Goal: Task Accomplishment & Management: Manage account settings

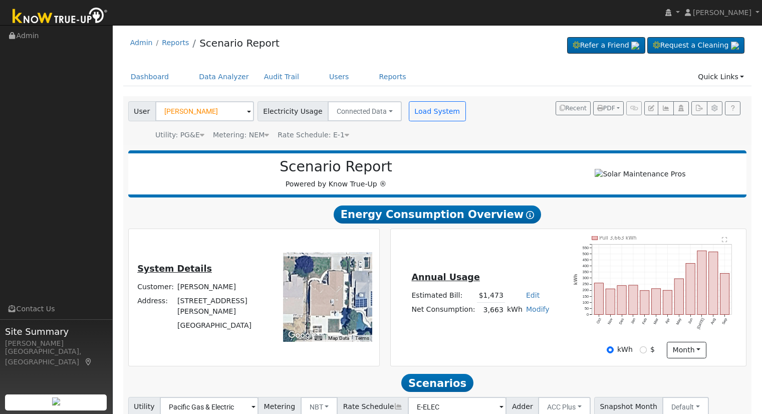
scroll to position [34, 0]
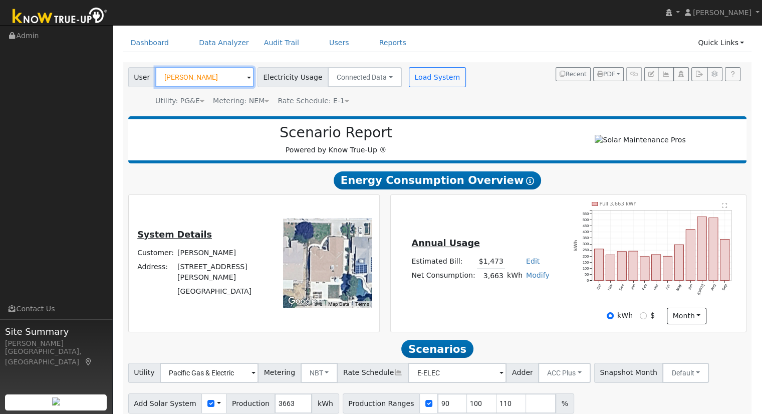
click at [207, 83] on input "Karen Gong" at bounding box center [204, 77] width 99 height 20
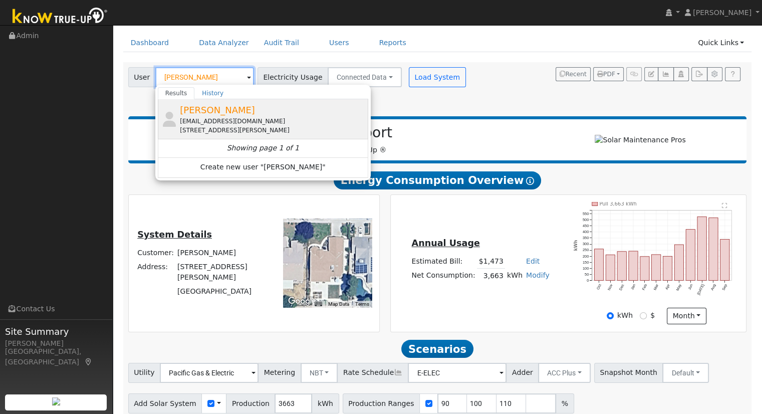
type input "[PERSON_NAME]"
click at [241, 119] on div "[EMAIL_ADDRESS][DOMAIN_NAME]" at bounding box center [273, 121] width 186 height 9
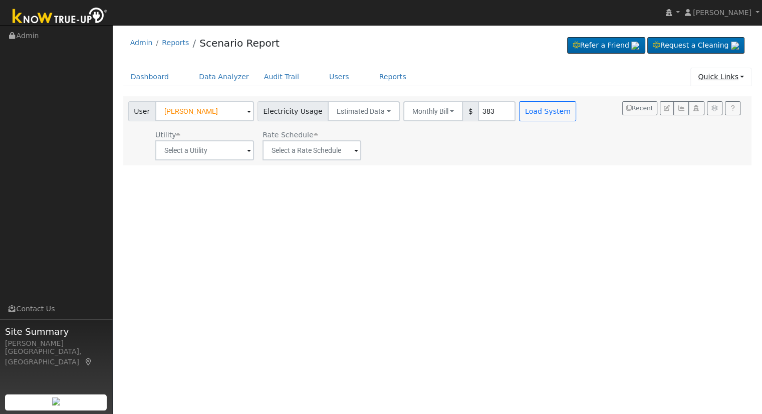
click at [739, 76] on link "Quick Links" at bounding box center [721, 77] width 61 height 19
click at [708, 115] on link "Quick Connect" at bounding box center [701, 112] width 102 height 14
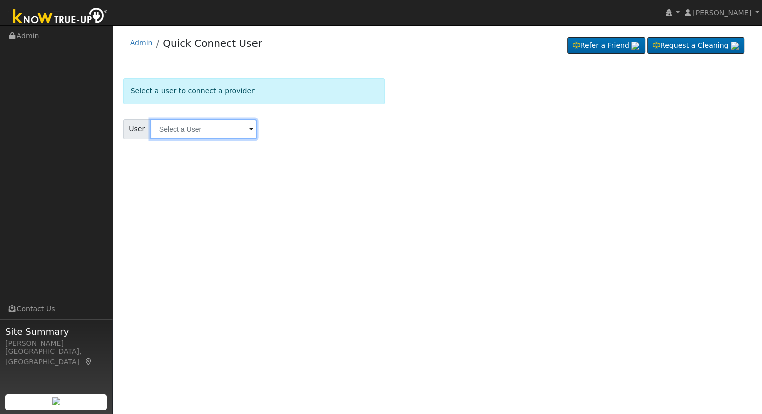
click at [184, 123] on input "text" at bounding box center [203, 129] width 106 height 20
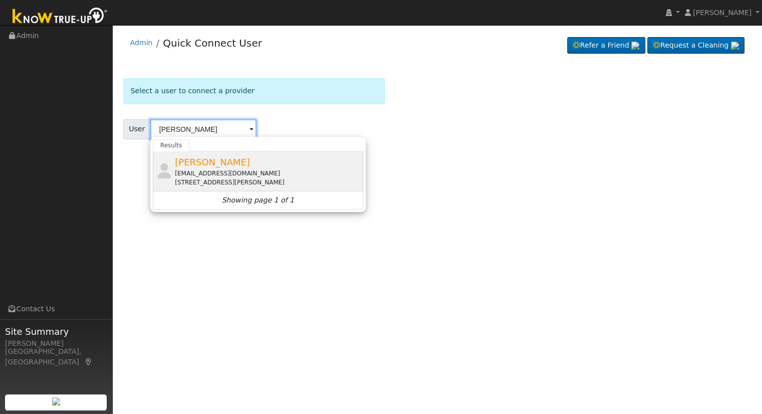
type input "[PERSON_NAME]"
click at [229, 182] on div "[STREET_ADDRESS][PERSON_NAME]" at bounding box center [268, 182] width 186 height 9
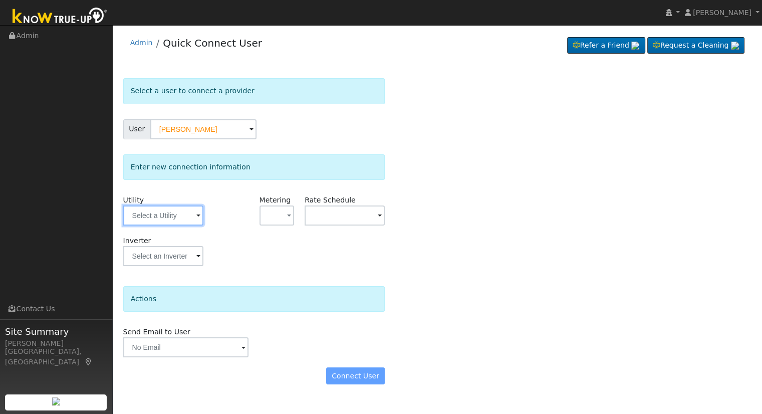
click at [194, 219] on input "text" at bounding box center [163, 215] width 80 height 20
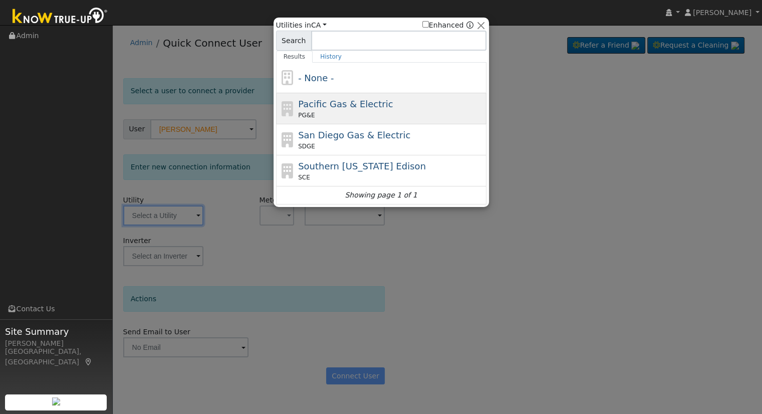
click at [347, 99] on span "Pacific Gas & Electric" at bounding box center [345, 104] width 95 height 11
type input "PG&E"
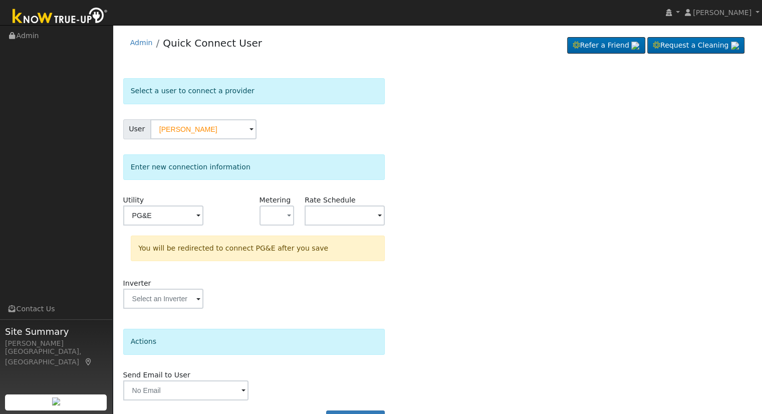
scroll to position [28, 0]
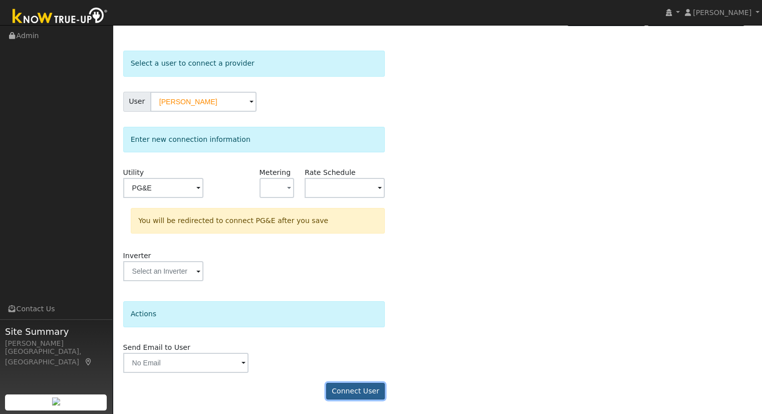
click at [365, 392] on button "Connect User" at bounding box center [355, 391] width 59 height 17
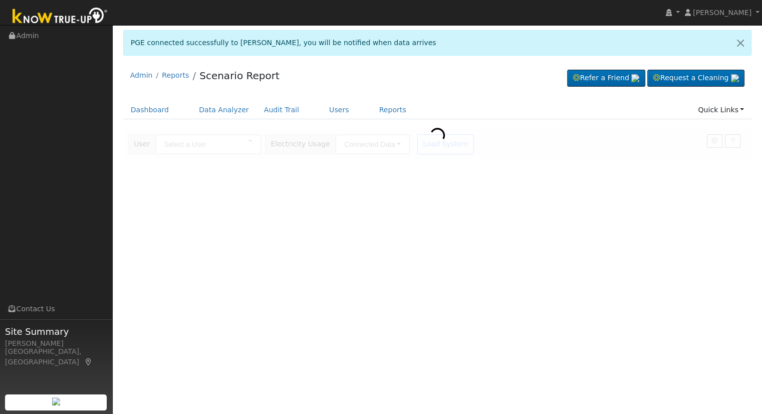
type input "[PERSON_NAME]"
type input "Pacific Gas & Electric"
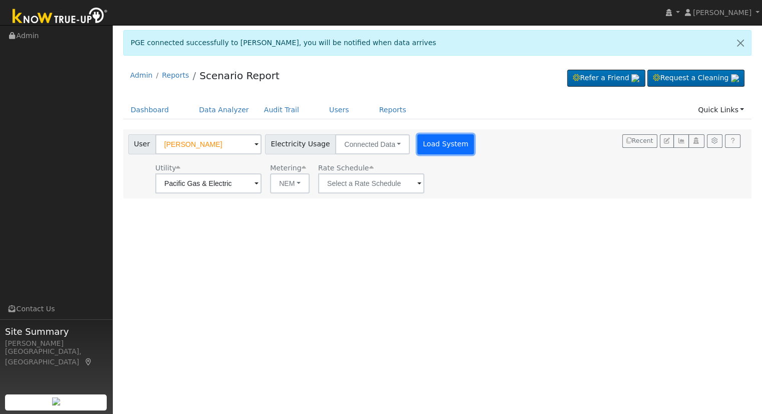
click at [435, 143] on button "Load System" at bounding box center [445, 144] width 57 height 20
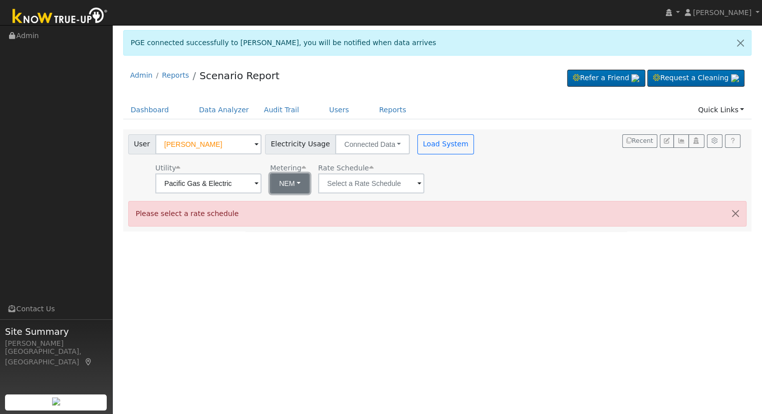
click at [293, 191] on button "NEM" at bounding box center [290, 183] width 40 height 20
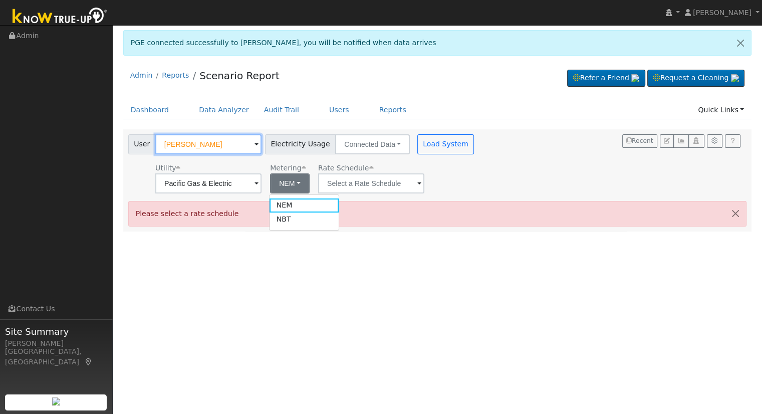
click at [216, 141] on input "[PERSON_NAME]" at bounding box center [208, 144] width 106 height 20
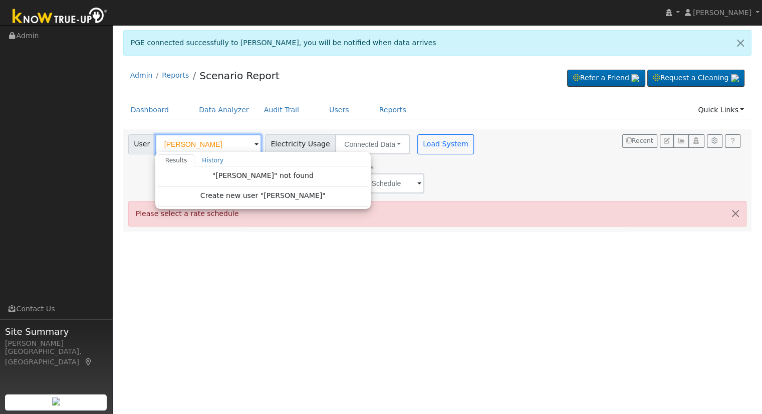
type input "[PERSON_NAME]"
click at [257, 116] on link "Audit Trail" at bounding box center [282, 110] width 50 height 19
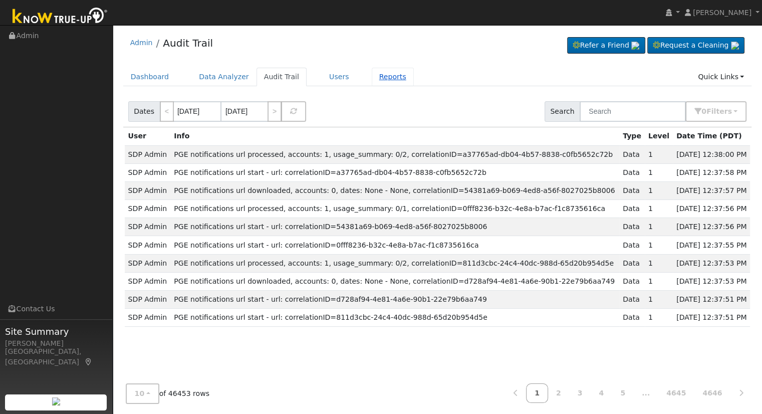
click at [372, 84] on link "Reports" at bounding box center [393, 77] width 42 height 19
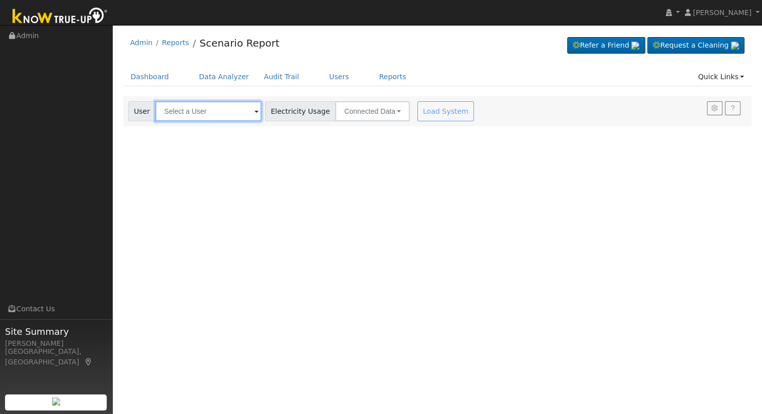
click at [198, 113] on input "text" at bounding box center [208, 111] width 106 height 20
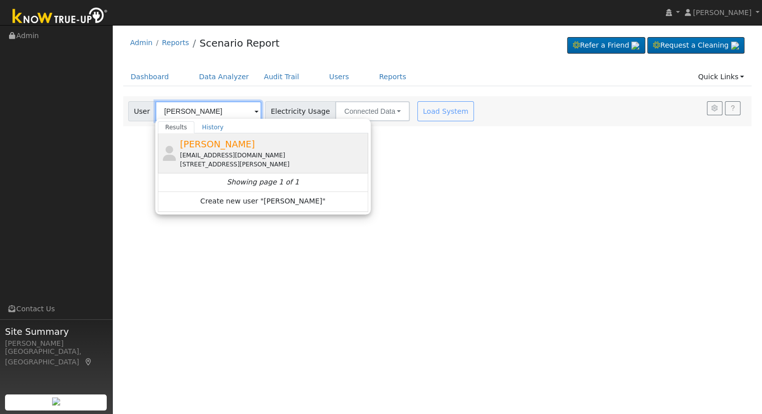
type input "[PERSON_NAME]"
click at [207, 156] on div "[EMAIL_ADDRESS][DOMAIN_NAME]" at bounding box center [273, 155] width 186 height 9
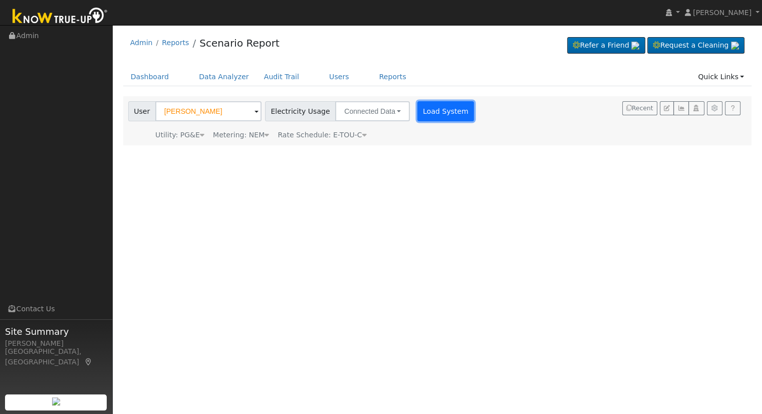
click at [431, 113] on button "Load System" at bounding box center [445, 111] width 57 height 20
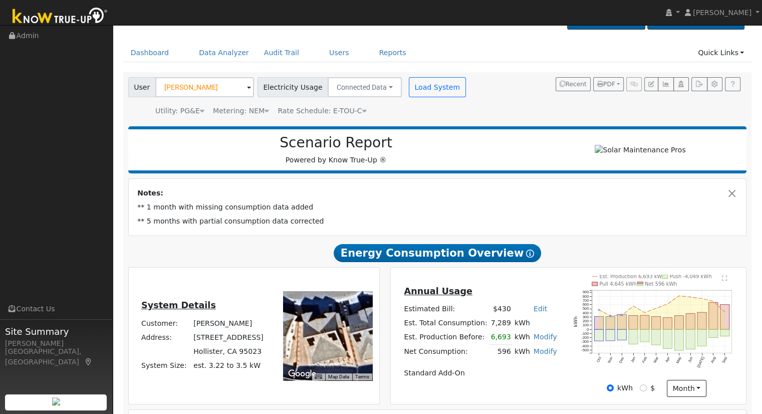
scroll to position [22, 0]
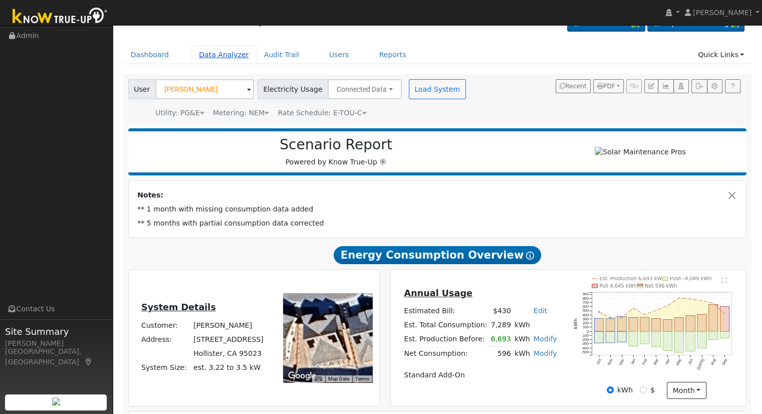
click at [212, 58] on link "Data Analyzer" at bounding box center [223, 55] width 65 height 19
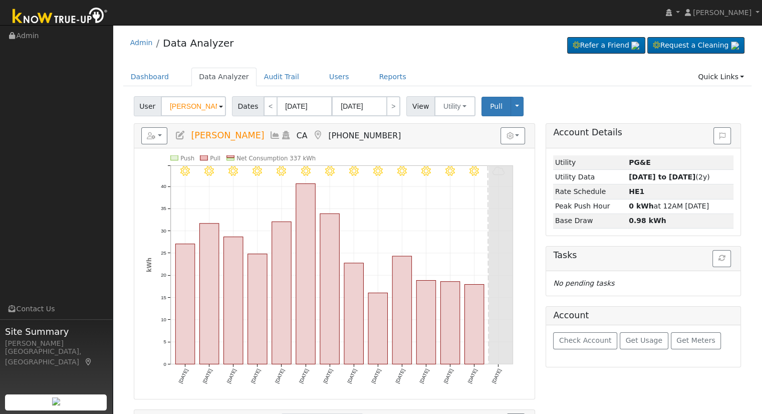
click at [194, 103] on input "[PERSON_NAME]" at bounding box center [193, 106] width 65 height 20
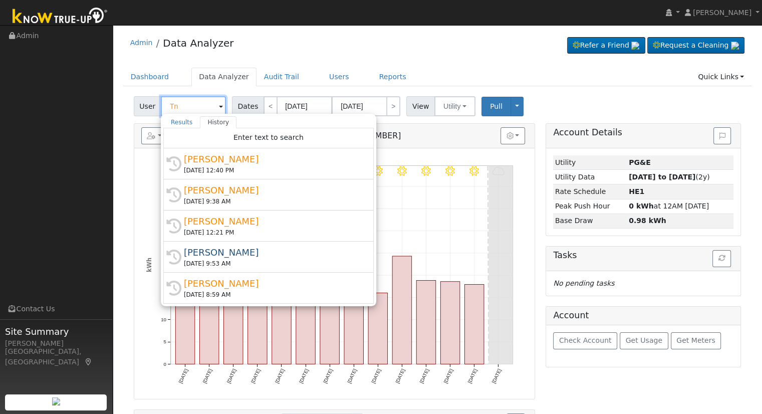
type input "T"
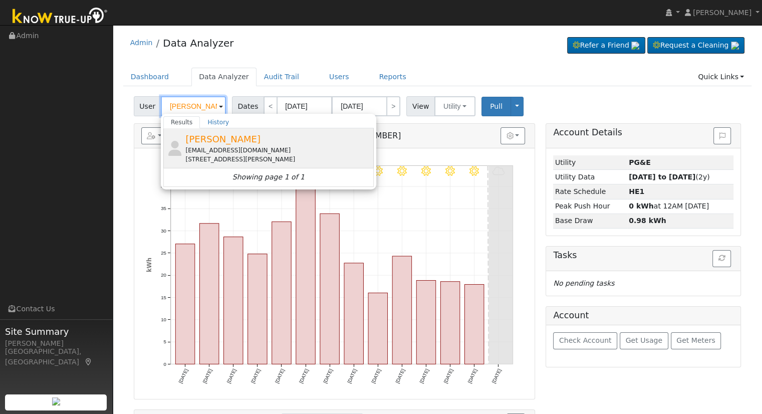
type input "[PERSON_NAME]"
click at [235, 146] on div "[EMAIL_ADDRESS][DOMAIN_NAME]" at bounding box center [278, 150] width 186 height 9
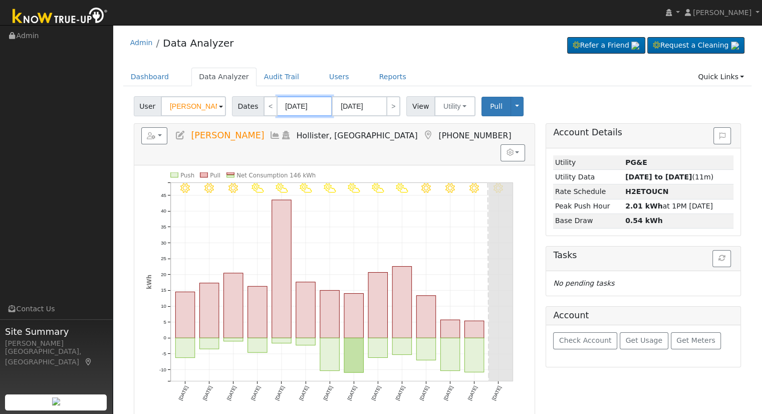
click at [305, 106] on input "09/30/2025" at bounding box center [304, 106] width 55 height 20
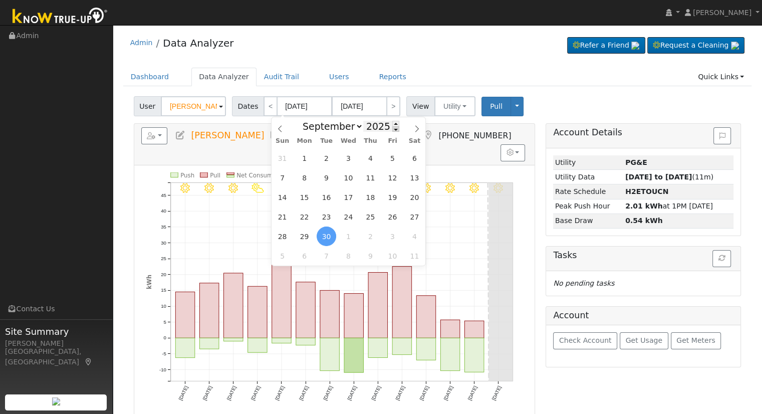
click at [392, 130] on span at bounding box center [395, 129] width 7 height 6
type input "2024"
click at [279, 166] on span "1" at bounding box center [283, 158] width 20 height 20
type input "09/01/2024"
type input "09/30/2024"
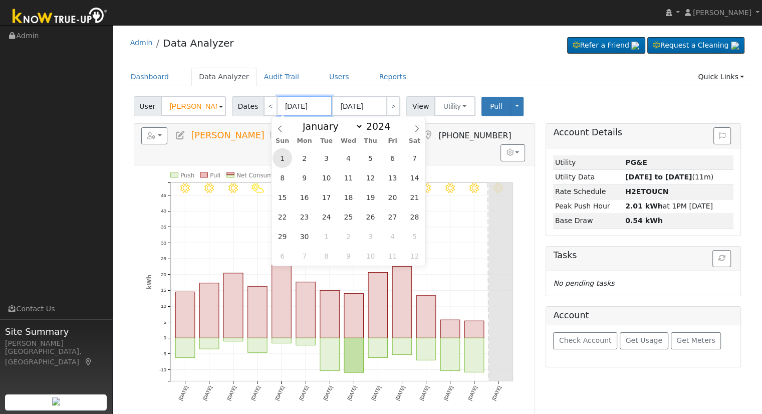
type input "2024"
select select "8"
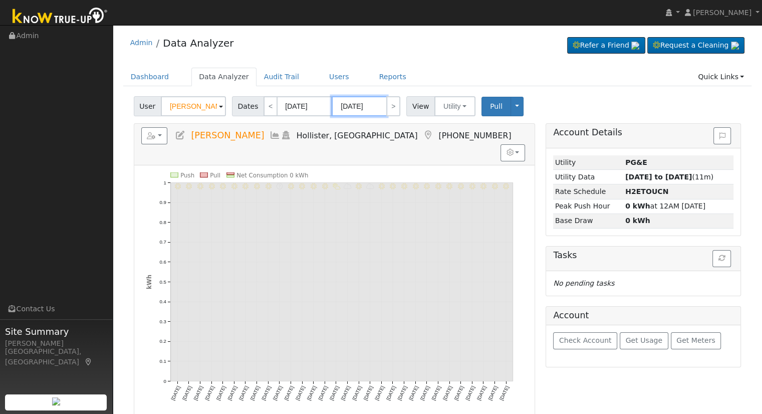
click at [361, 108] on input "09/30/2024" at bounding box center [359, 106] width 55 height 20
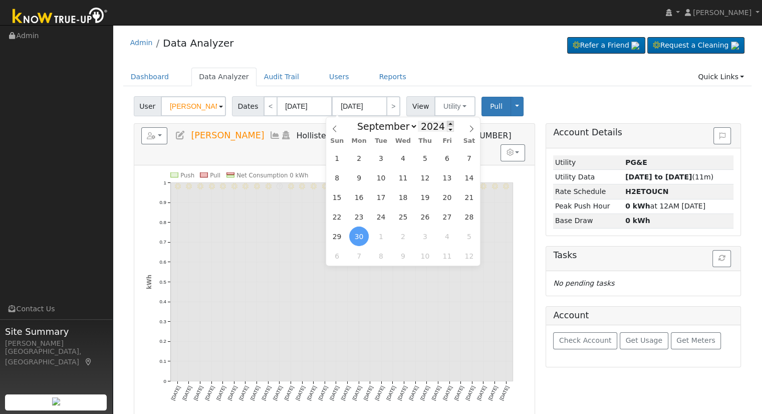
click at [447, 121] on span at bounding box center [450, 124] width 7 height 6
type input "2025"
click at [360, 161] on span "1" at bounding box center [359, 158] width 20 height 20
type input "09/01/2025"
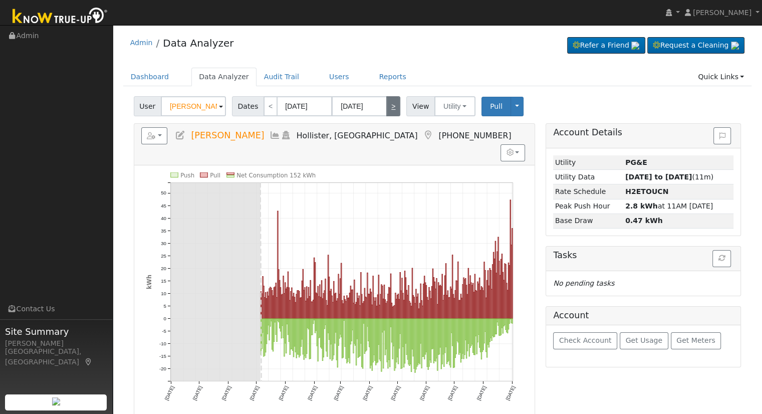
click at [389, 105] on link ">" at bounding box center [393, 106] width 14 height 20
type input "09/02/2025"
type input "09/02/2026"
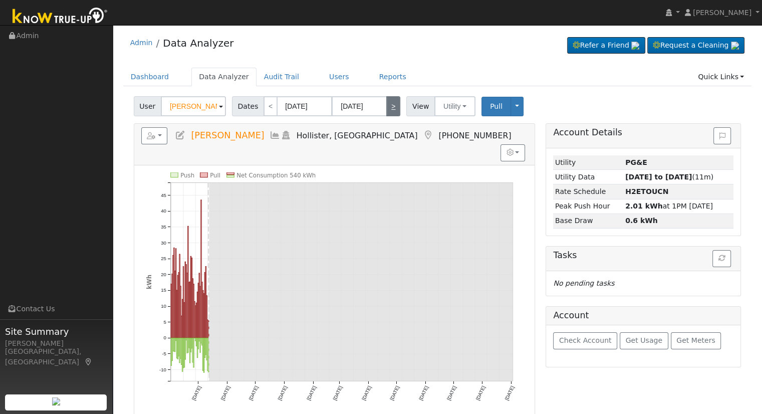
click at [389, 105] on link ">" at bounding box center [393, 106] width 14 height 20
type input "09/03/2026"
type input "09/03/2027"
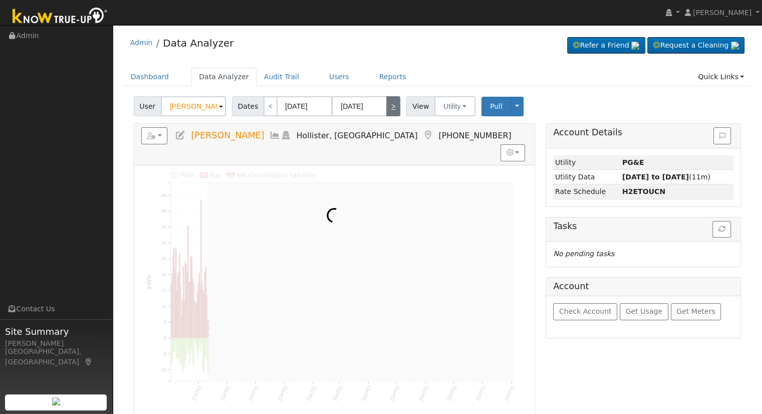
click at [389, 105] on link ">" at bounding box center [393, 106] width 14 height 20
type input "09/04/2027"
type input "09/03/2028"
click at [389, 105] on link ">" at bounding box center [393, 106] width 14 height 20
type input "09/04/2028"
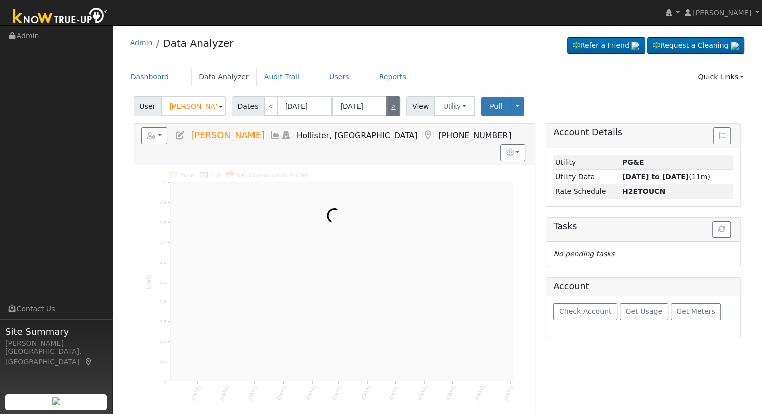
type input "09/04/2029"
click at [389, 105] on link ">" at bounding box center [393, 106] width 14 height 20
type input "09/05/2029"
type input "09/05/2030"
click at [389, 105] on link ">" at bounding box center [393, 106] width 14 height 20
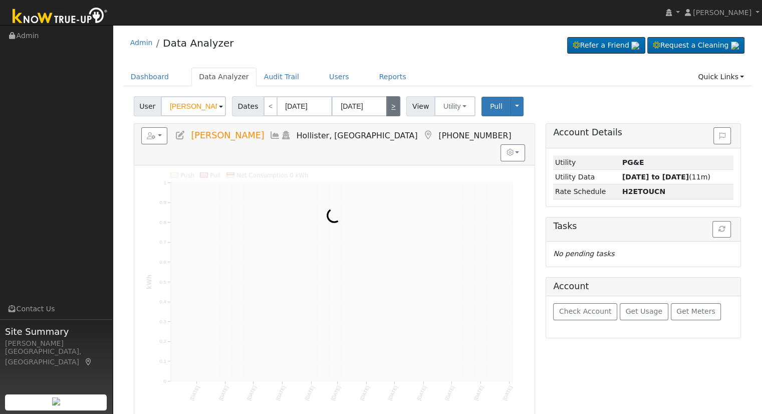
type input "09/06/2030"
type input "09/06/2031"
click at [389, 105] on link ">" at bounding box center [393, 106] width 14 height 20
type input "09/07/2031"
type input "09/06/2032"
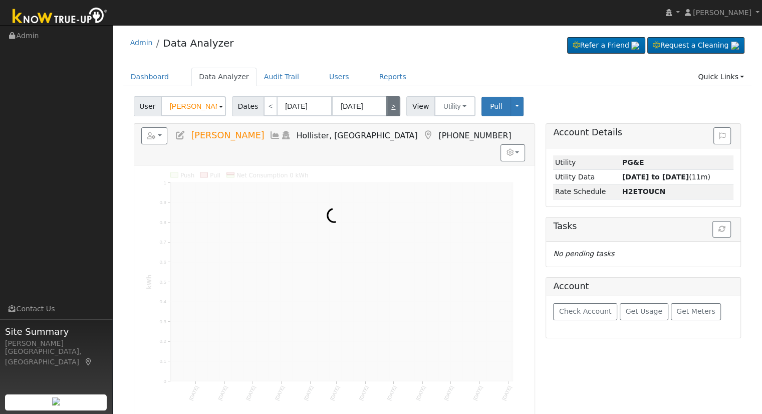
click at [389, 105] on link ">" at bounding box center [393, 106] width 14 height 20
type input "09/07/2032"
type input "09/07/2033"
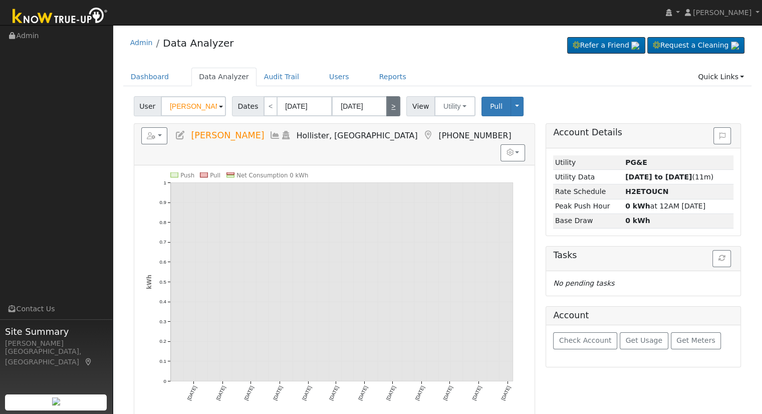
click at [389, 105] on link ">" at bounding box center [393, 106] width 14 height 20
type input "09/08/2033"
type input "09/08/2034"
click at [389, 105] on link ">" at bounding box center [393, 106] width 14 height 20
type input "09/09/2034"
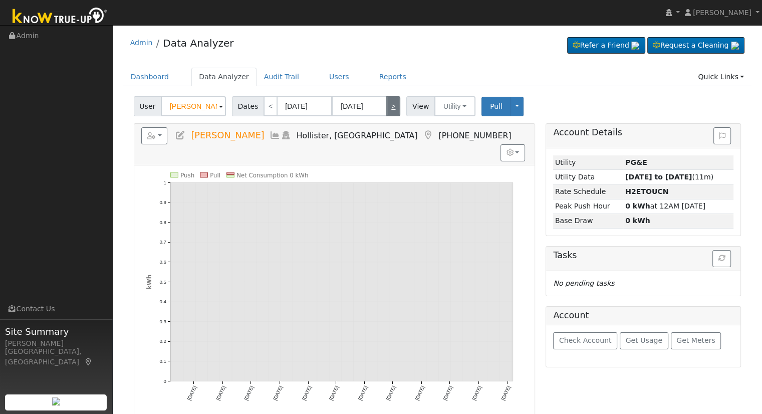
type input "09/09/2035"
click at [389, 105] on link ">" at bounding box center [393, 106] width 14 height 20
type input "09/10/2035"
type input "09/09/2036"
type input "2035"
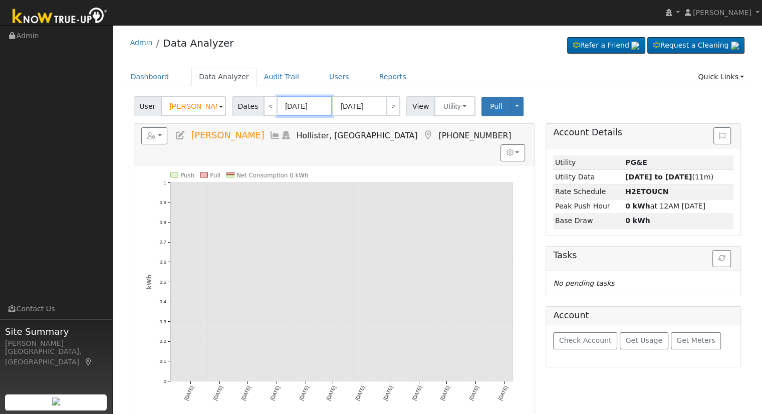
click at [287, 110] on input "09/10/2035" at bounding box center [304, 106] width 55 height 20
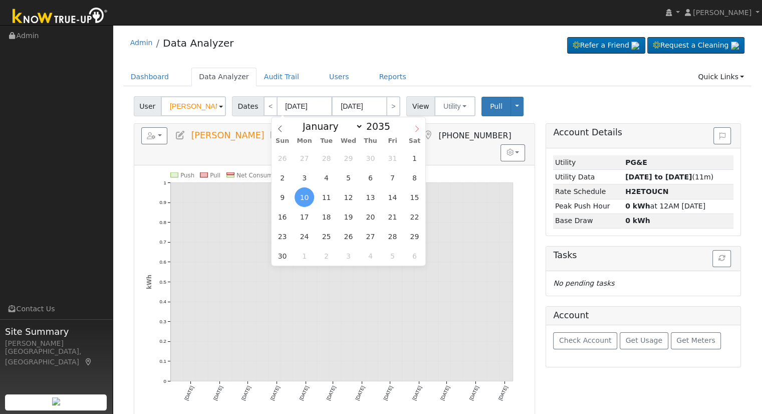
click at [416, 129] on icon at bounding box center [416, 128] width 7 height 7
select select "9"
click at [309, 163] on span "1" at bounding box center [305, 158] width 20 height 20
type input "10/01/2035"
type input "10/31/2035"
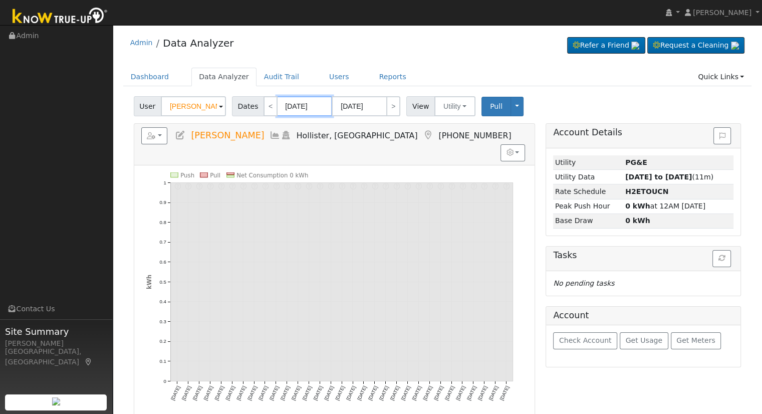
click at [304, 106] on input "10/01/2035" at bounding box center [304, 106] width 55 height 20
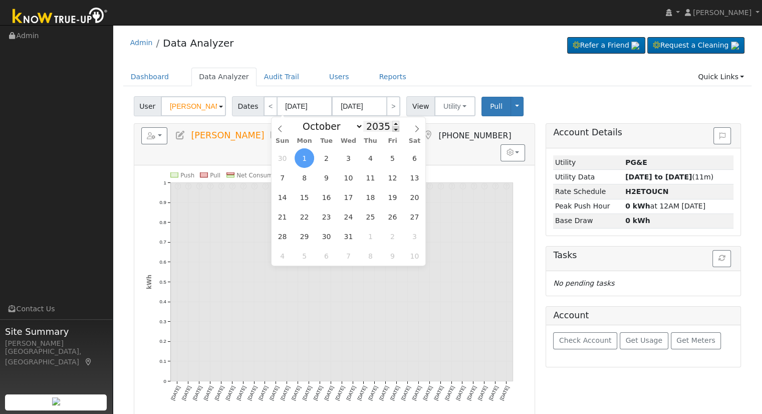
click at [392, 129] on span at bounding box center [395, 129] width 7 height 6
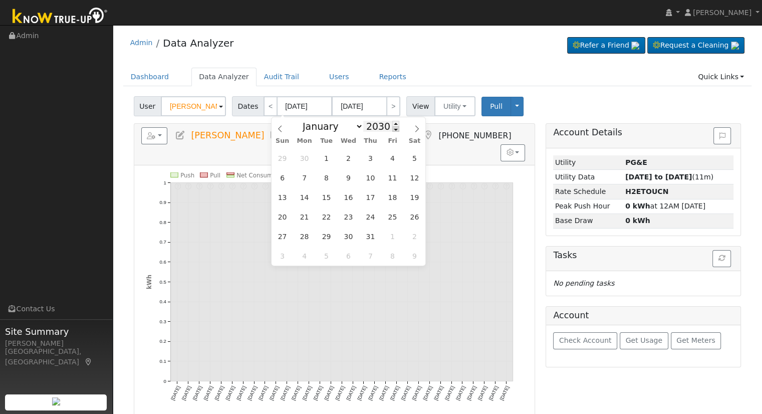
click at [392, 129] on span at bounding box center [395, 129] width 7 height 6
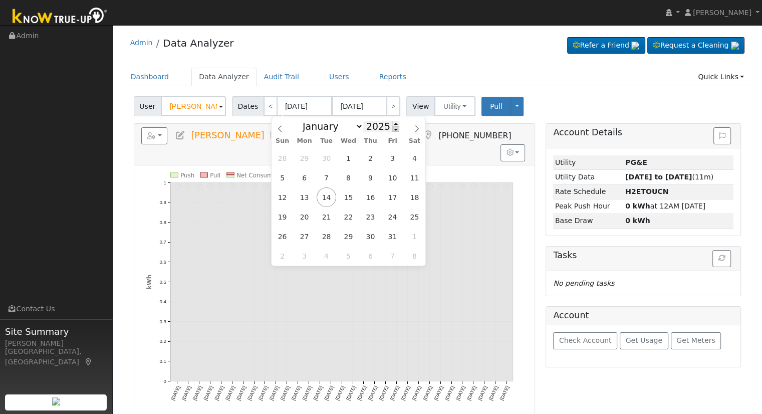
click at [392, 129] on span at bounding box center [395, 129] width 7 height 6
type input "2024"
click at [323, 160] on span "1" at bounding box center [327, 158] width 20 height 20
type input "10/01/2024"
type input "10/31/2024"
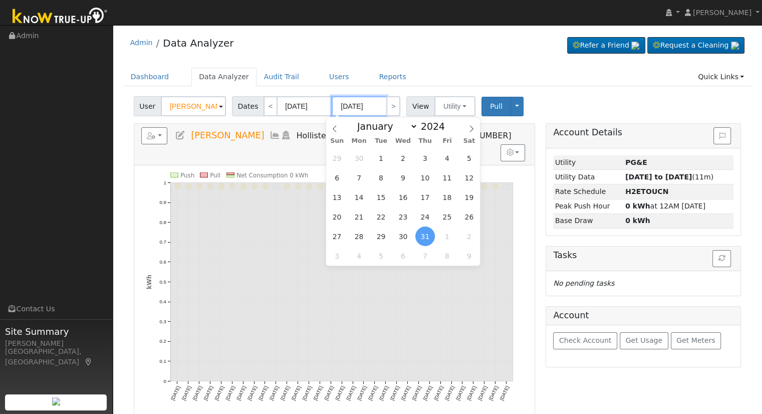
click at [347, 110] on input "10/31/2024" at bounding box center [359, 106] width 55 height 20
click at [447, 123] on span at bounding box center [450, 124] width 7 height 6
type input "2025"
click at [400, 158] on span "1" at bounding box center [403, 158] width 20 height 20
type input "10/01/2025"
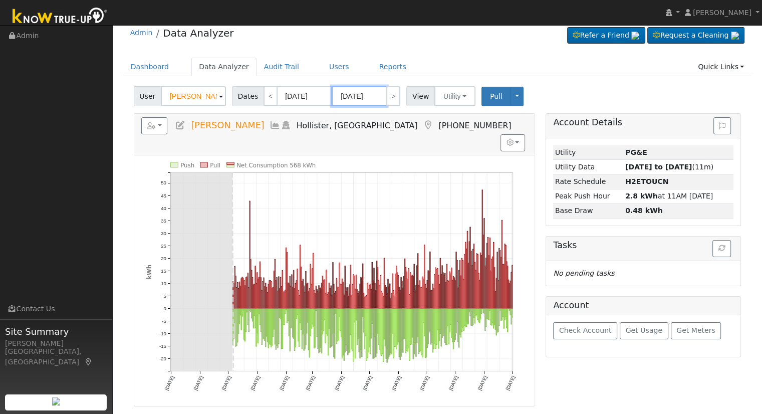
scroll to position [14, 0]
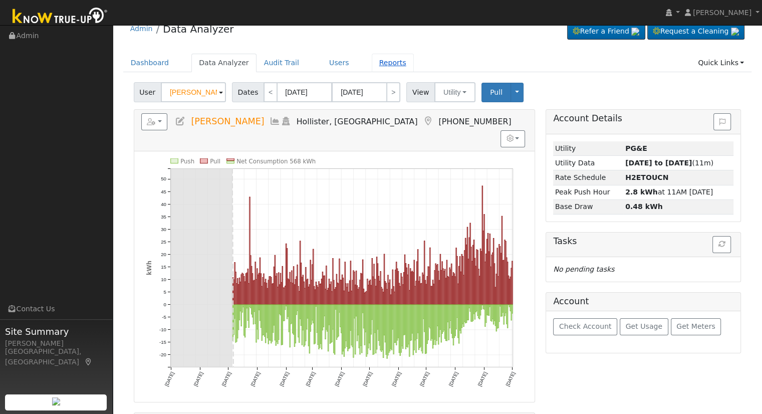
click at [372, 62] on link "Reports" at bounding box center [393, 63] width 42 height 19
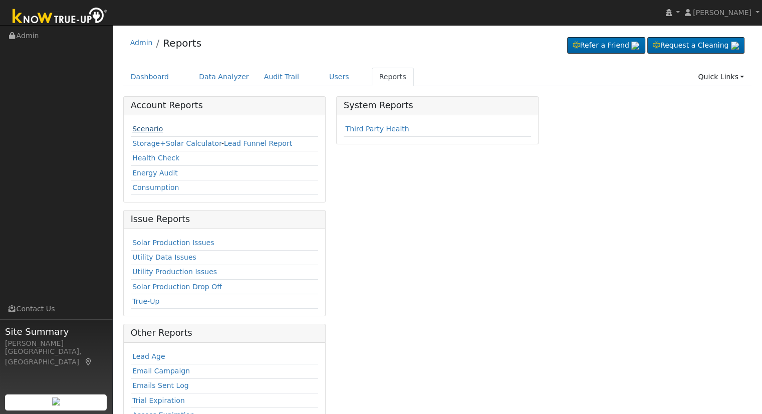
click at [148, 132] on link "Scenario" at bounding box center [147, 129] width 31 height 8
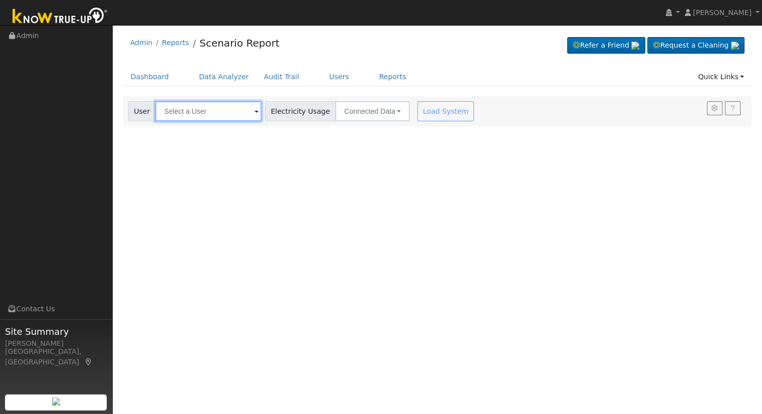
click at [220, 117] on input "text" at bounding box center [208, 111] width 106 height 20
click at [439, 107] on div "Load System" at bounding box center [446, 111] width 63 height 20
click at [205, 108] on input "[PERSON_NAME]" at bounding box center [208, 111] width 106 height 20
click at [205, 109] on input "[PERSON_NAME]" at bounding box center [208, 111] width 106 height 20
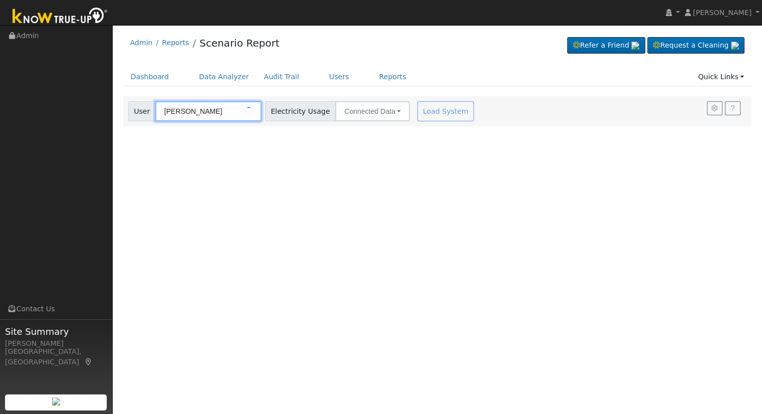
click at [205, 109] on input "[PERSON_NAME]" at bounding box center [208, 111] width 106 height 20
type input "T"
type input "[PERSON_NAME]"
click at [202, 111] on input "text" at bounding box center [208, 111] width 106 height 20
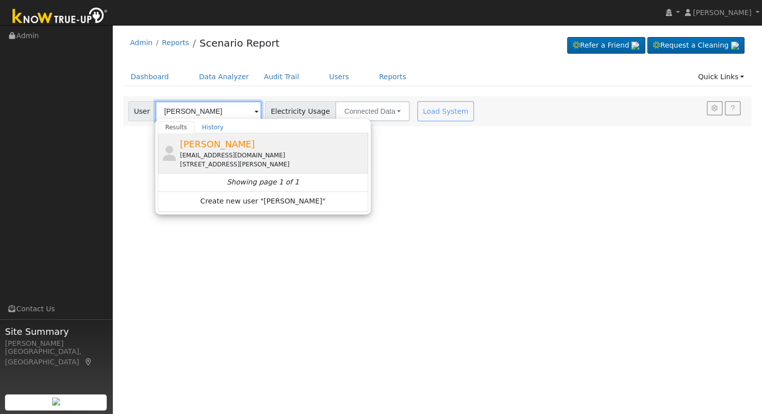
type input "[PERSON_NAME]"
click at [236, 151] on div "[EMAIL_ADDRESS][DOMAIN_NAME]" at bounding box center [273, 155] width 186 height 9
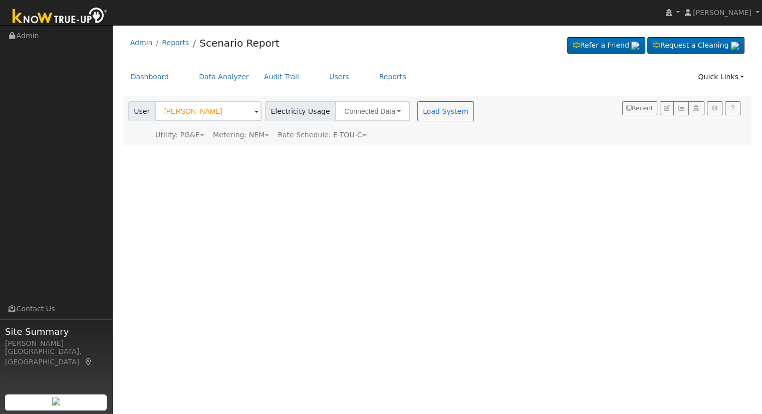
click at [456, 117] on div "Load System" at bounding box center [446, 111] width 63 height 20
click at [435, 115] on button "Load System" at bounding box center [445, 111] width 57 height 20
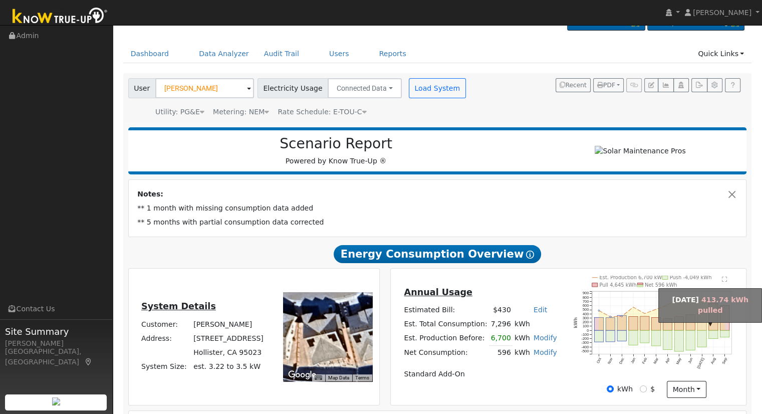
scroll to position [36, 0]
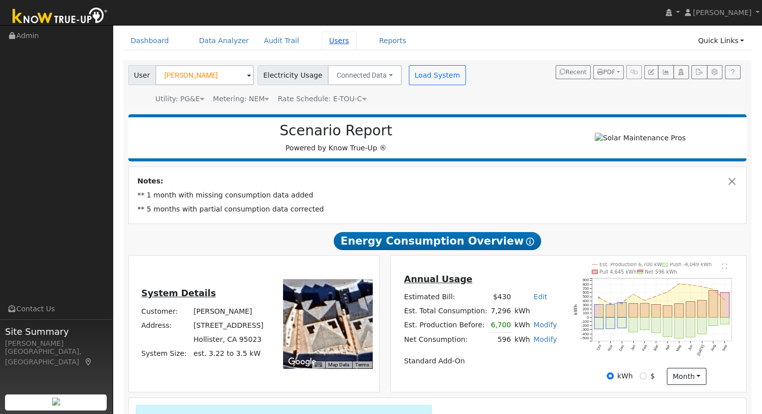
click at [327, 47] on link "Users" at bounding box center [339, 41] width 35 height 19
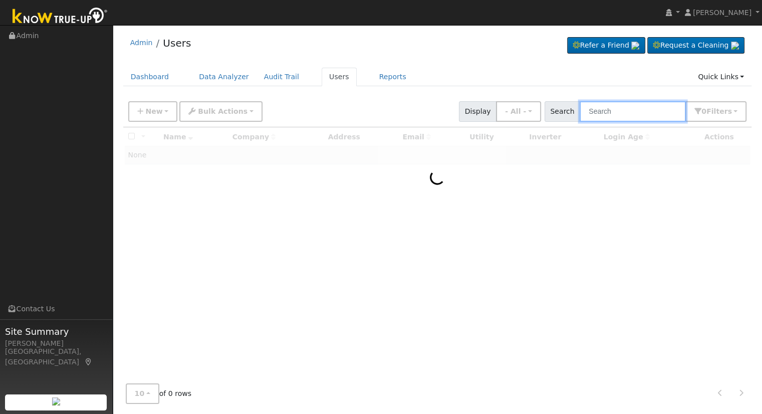
click at [617, 113] on input "text" at bounding box center [633, 111] width 106 height 21
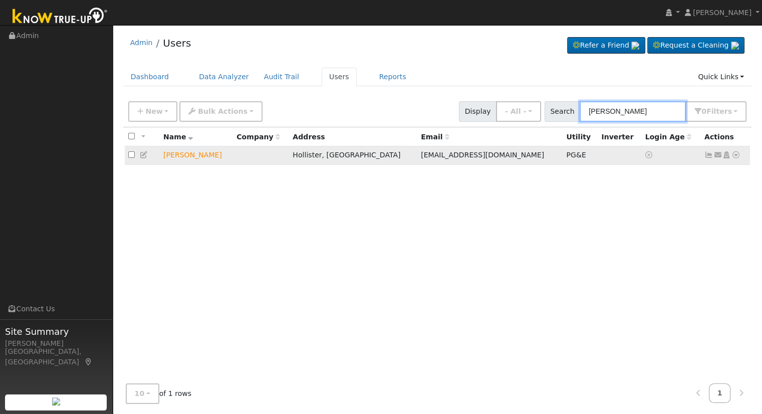
type input "[PERSON_NAME]"
click at [728, 156] on icon at bounding box center [726, 154] width 9 height 7
